Goal: Transaction & Acquisition: Purchase product/service

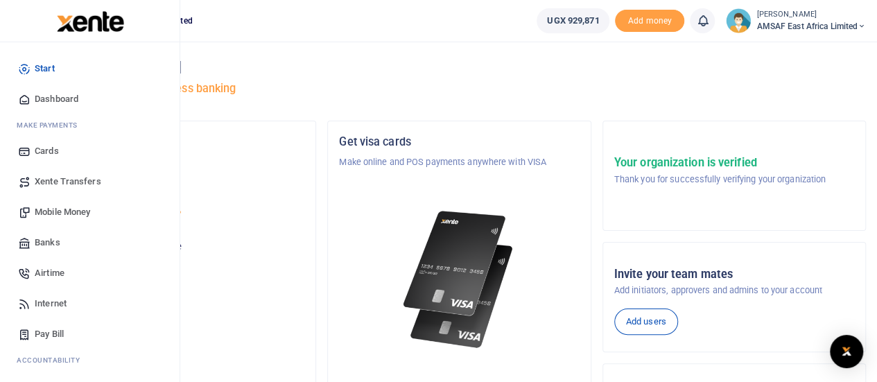
click at [69, 216] on span "Mobile Money" at bounding box center [62, 212] width 55 height 14
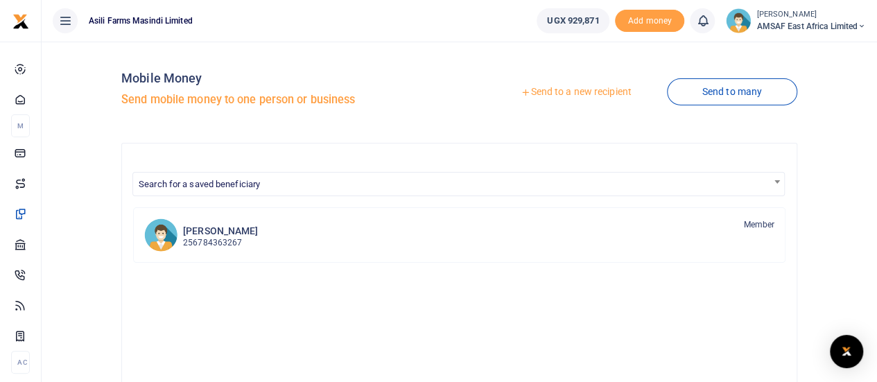
click at [567, 91] on link "Send to a new recipient" at bounding box center [575, 92] width 181 height 25
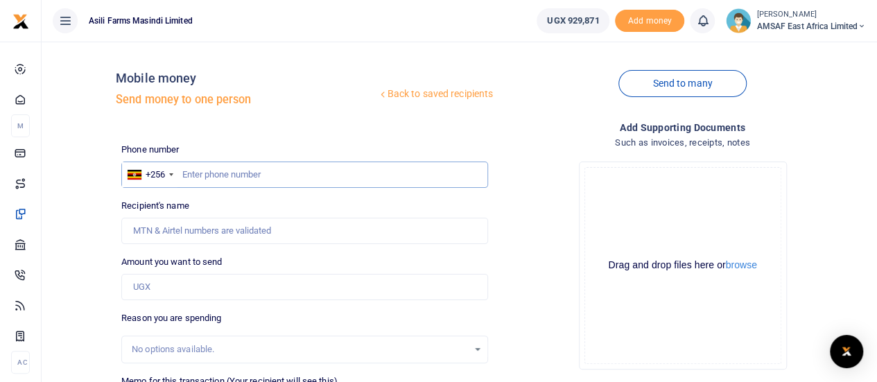
click at [249, 171] on input "text" at bounding box center [304, 175] width 367 height 26
type input "756943948"
click at [186, 293] on input "Amount you want to send" at bounding box center [304, 287] width 367 height 26
type input "Henry Nsimbe"
click at [318, 169] on input "756943948" at bounding box center [304, 175] width 367 height 26
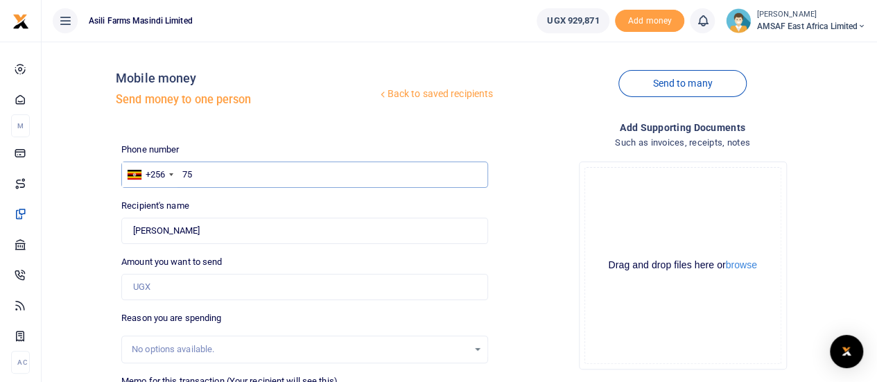
type input "7"
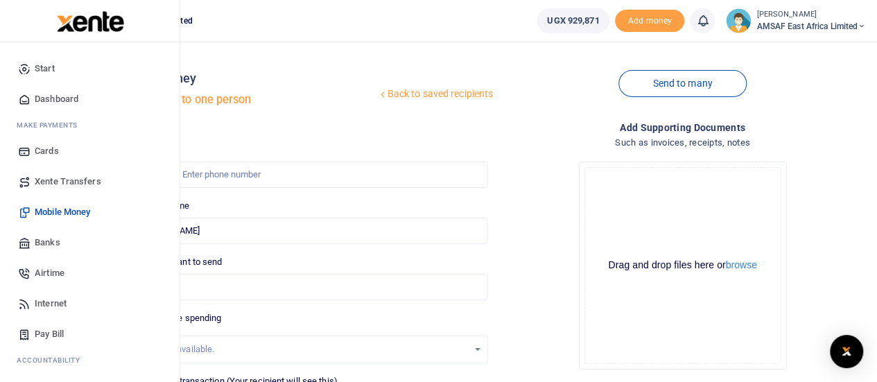
click at [46, 63] on span "Start" at bounding box center [45, 69] width 20 height 14
